Goal: Transaction & Acquisition: Purchase product/service

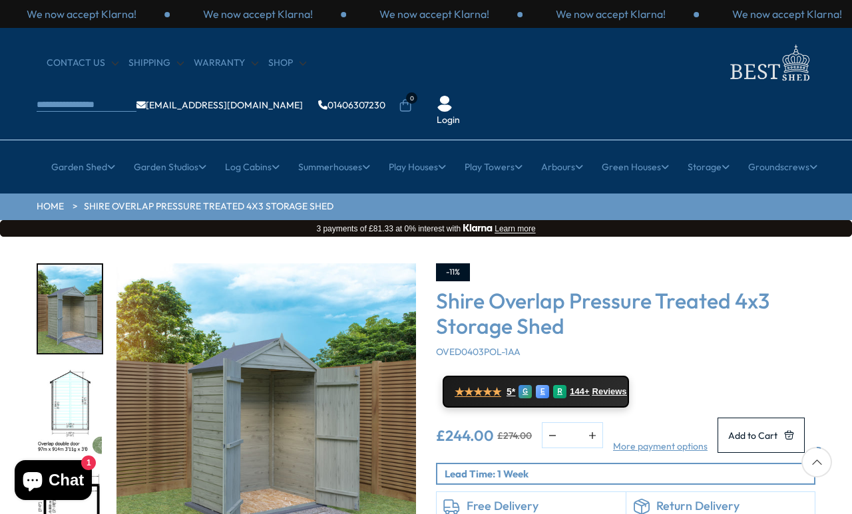
scroll to position [117, 0]
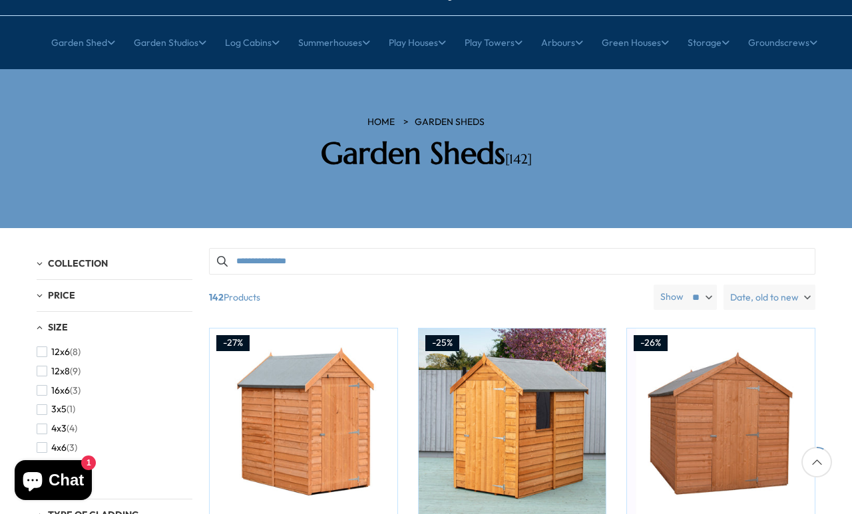
scroll to position [135, 0]
click at [50, 419] on button "4x3 (4)" at bounding box center [57, 428] width 41 height 19
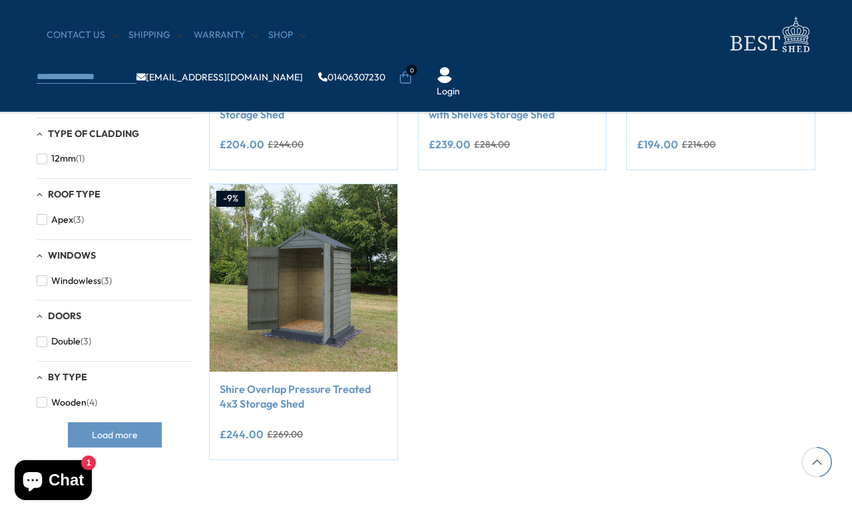
scroll to position [459, 0]
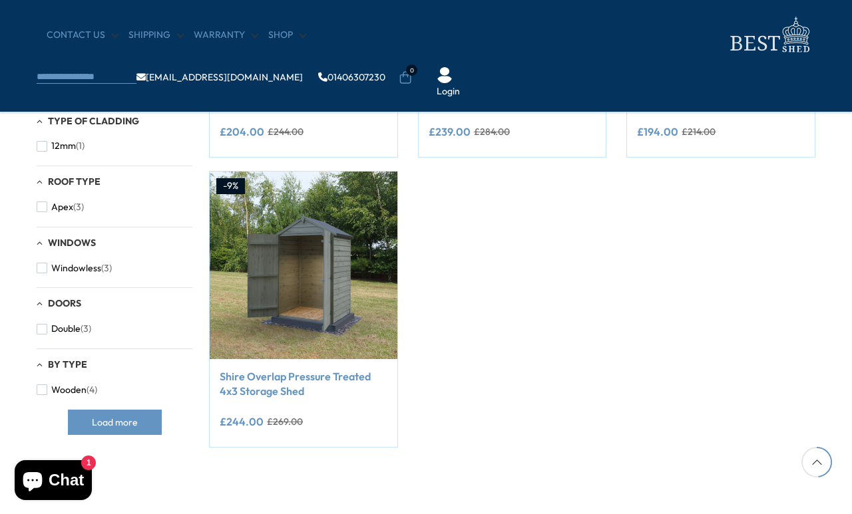
click at [279, 384] on link "Shire Overlap Pressure Treated 4x3 Storage Shed" at bounding box center [304, 384] width 168 height 30
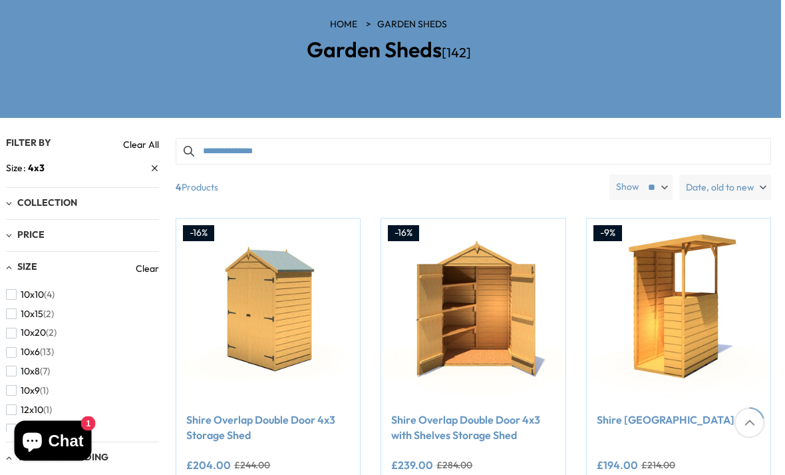
scroll to position [208, 3]
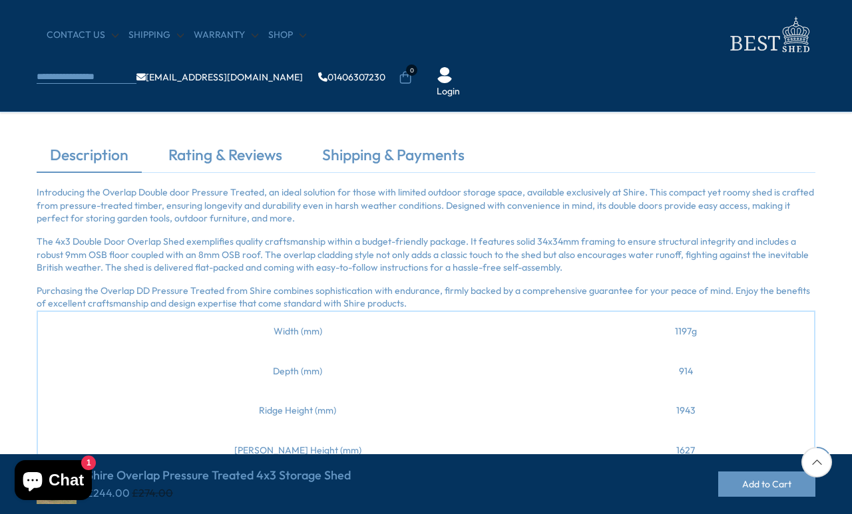
scroll to position [347, 0]
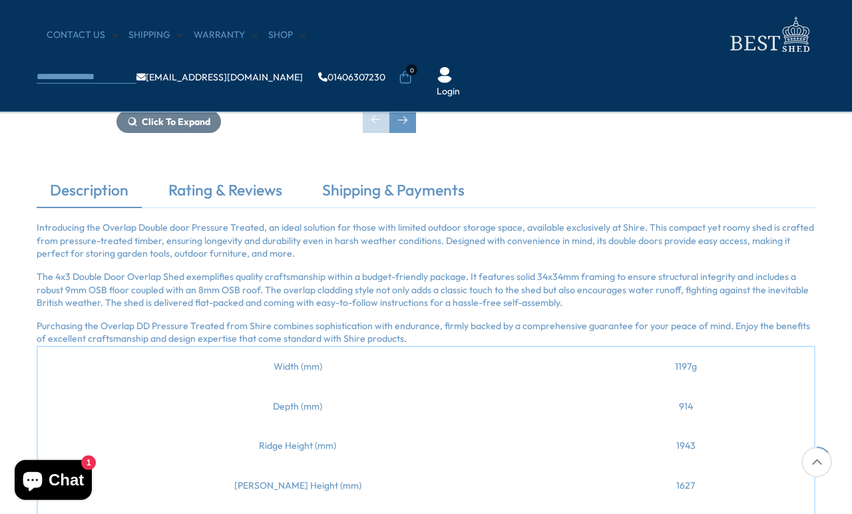
click at [206, 190] on link "Rating & Reviews" at bounding box center [225, 194] width 140 height 28
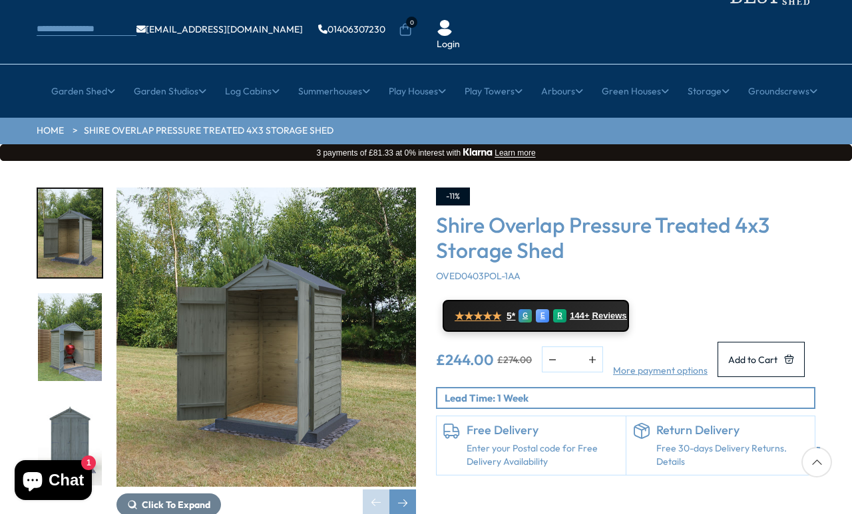
scroll to position [0, 0]
